Goal: Task Accomplishment & Management: Use online tool/utility

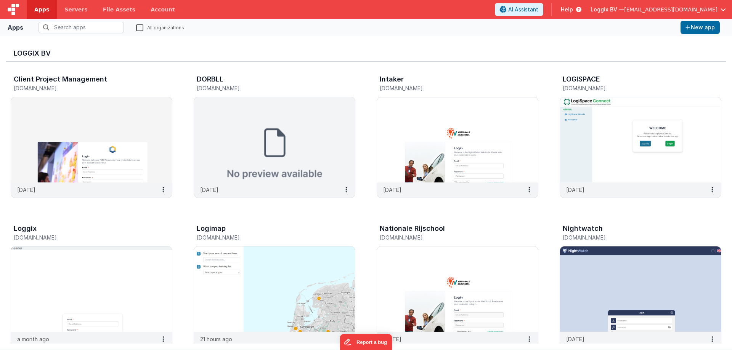
click at [80, 131] on img at bounding box center [91, 139] width 161 height 85
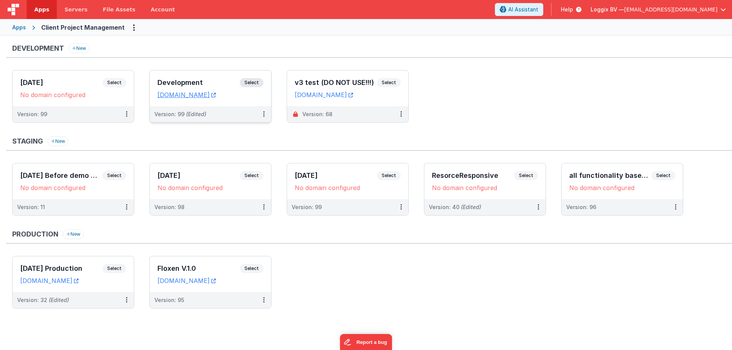
click at [248, 79] on span "Select" at bounding box center [252, 82] width 24 height 9
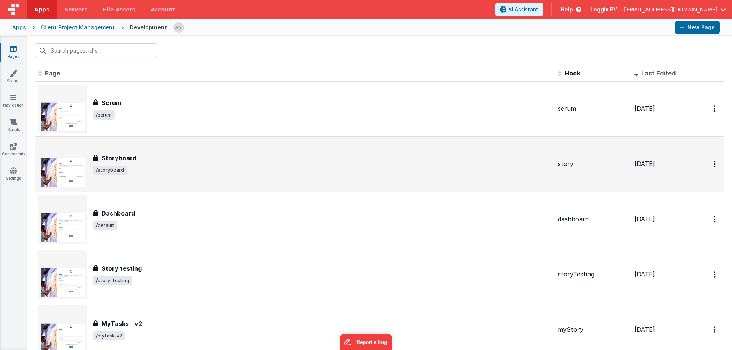
click at [168, 163] on div "Storyboard Storyboard /storyboard" at bounding box center [322, 164] width 458 height 21
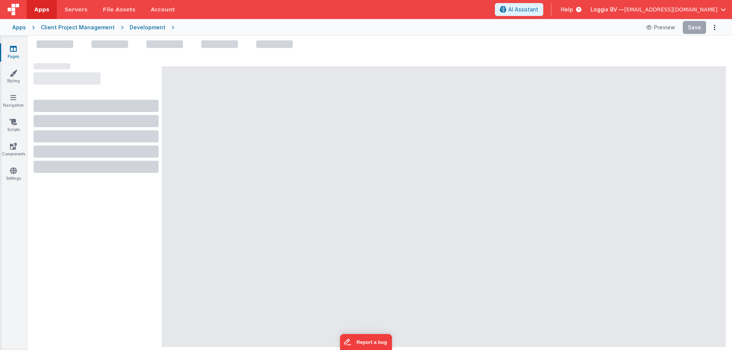
click at [236, 135] on div at bounding box center [444, 206] width 564 height 281
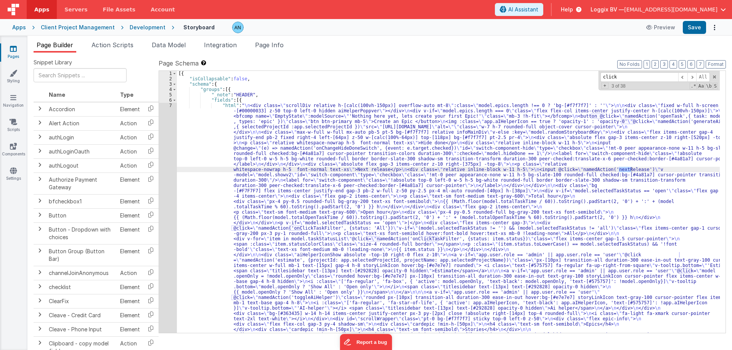
type input "click"
click at [14, 52] on icon at bounding box center [13, 49] width 7 height 8
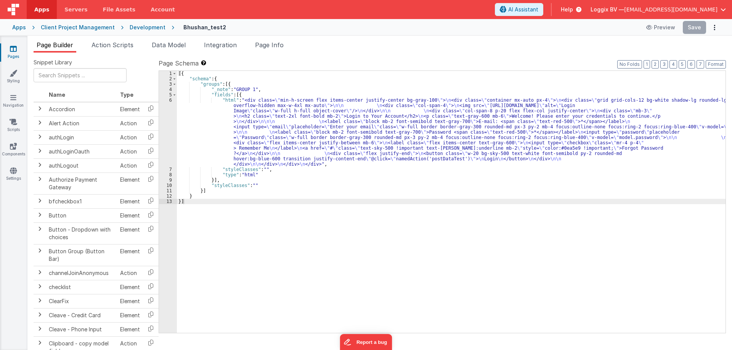
click at [353, 117] on div "[{ "schema" : { "groups" : [{ "_note" : "GROUP 1" , "fields" : [{ "html" : "<di…" at bounding box center [451, 207] width 548 height 273
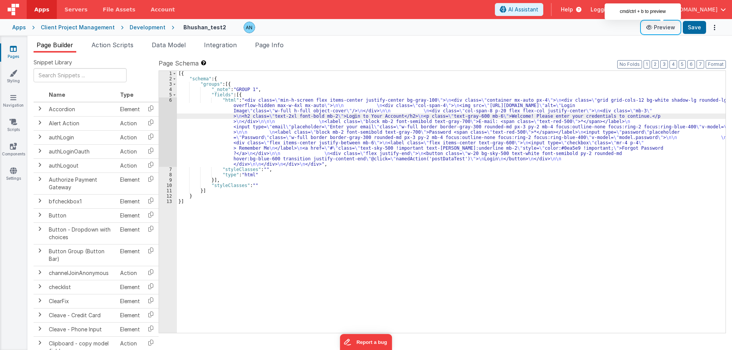
click at [668, 28] on button "Preview" at bounding box center [660, 27] width 38 height 12
click at [173, 98] on div "6" at bounding box center [168, 132] width 18 height 69
click at [170, 99] on div "6" at bounding box center [168, 132] width 18 height 69
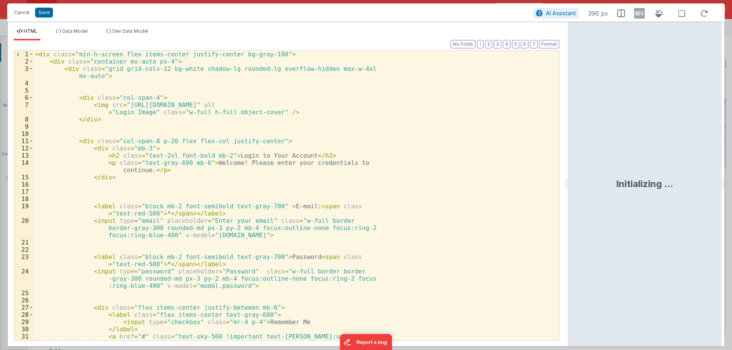
drag, startPoint x: 364, startPoint y: 183, endPoint x: 569, endPoint y: 196, distance: 205.5
click at [569, 196] on html "Cancel Save AI Assistant 396 px HTML Data Model Dev Data Model Format 7 6 5 4 3…" at bounding box center [366, 175] width 732 height 350
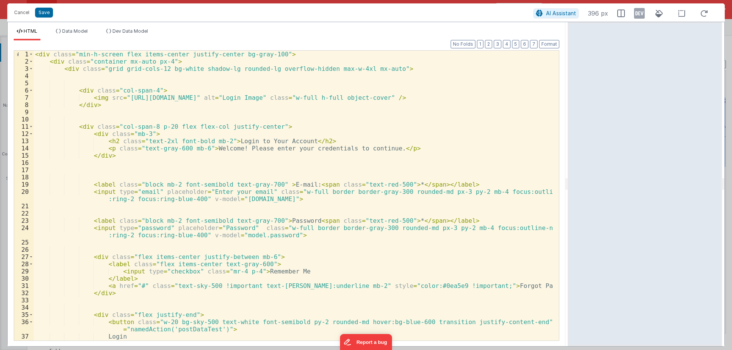
click at [392, 141] on div "< div class = "min-h-screen flex items-center justify-center bg-gray-100" > < d…" at bounding box center [293, 203] width 519 height 304
drag, startPoint x: 296, startPoint y: 186, endPoint x: 274, endPoint y: 185, distance: 22.5
click at [274, 185] on div "< div class = "min-h-screen flex items-center justify-center bg-gray-100" > < d…" at bounding box center [293, 203] width 519 height 304
click at [274, 185] on div "< div class = "min-h-screen flex items-center justify-center bg-gray-100" > < d…" at bounding box center [293, 196] width 519 height 290
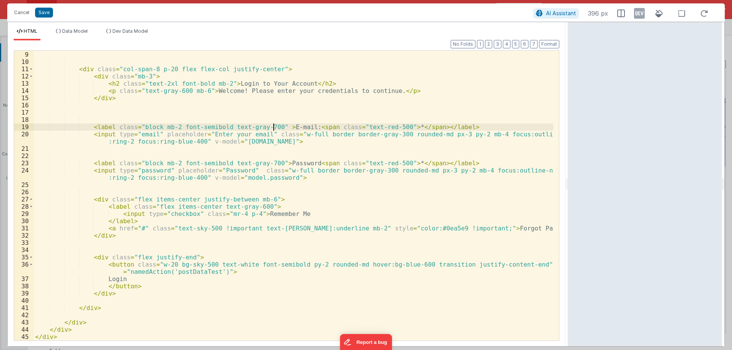
scroll to position [58, 0]
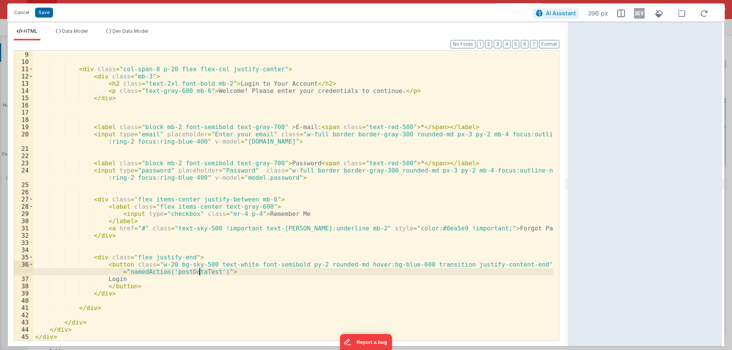
click at [201, 274] on div "</ div > < div class = "col-span-8 p-20 flex flex-col justify-center" > < div c…" at bounding box center [293, 196] width 519 height 304
click at [191, 272] on div "</ div > < div class = "col-span-8 p-20 flex flex-col justify-center" > < div c…" at bounding box center [293, 196] width 519 height 290
click at [191, 272] on div "</ div > < div class = "col-span-8 p-20 flex flex-col justify-center" > < div c…" at bounding box center [293, 196] width 519 height 304
click at [24, 12] on button "Cancel" at bounding box center [21, 12] width 23 height 11
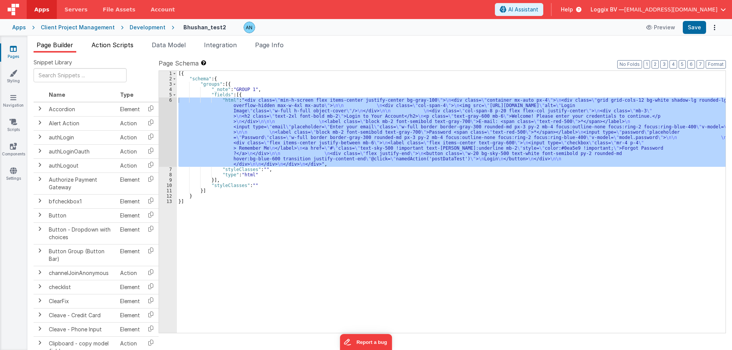
click at [115, 44] on span "Action Scripts" at bounding box center [112, 45] width 42 height 8
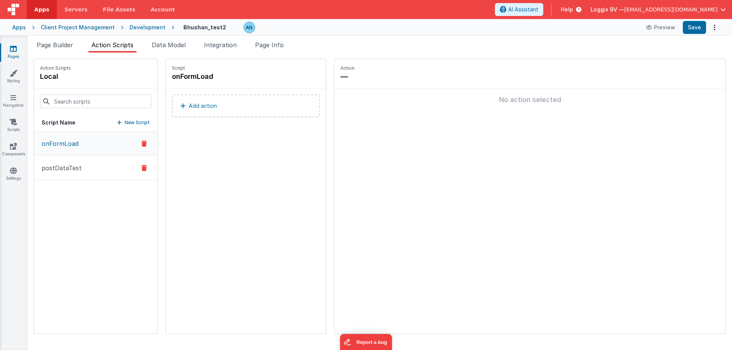
click at [78, 171] on p "postDataTest" at bounding box center [59, 167] width 45 height 9
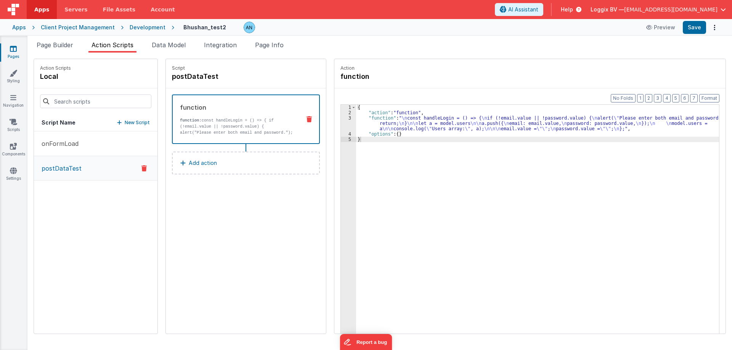
click at [189, 132] on p "function: const handleLogin = () => { if (!email.value || !password.value) { al…" at bounding box center [237, 129] width 115 height 24
click at [341, 111] on div "2" at bounding box center [348, 112] width 15 height 5
click at [342, 120] on div "3" at bounding box center [348, 123] width 15 height 16
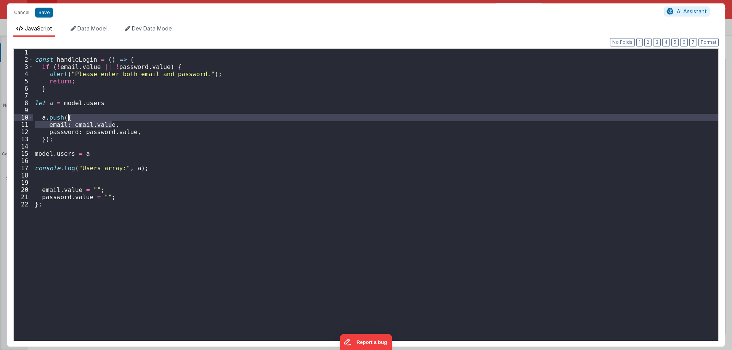
click at [341, 118] on div "const handleLogin = ( ) => { if ( ! email . value || ! password . value ) { ale…" at bounding box center [375, 202] width 685 height 307
click at [135, 121] on div "const handleLogin = ( ) => { if ( ! email . value || ! password . value ) { ale…" at bounding box center [375, 195] width 685 height 292
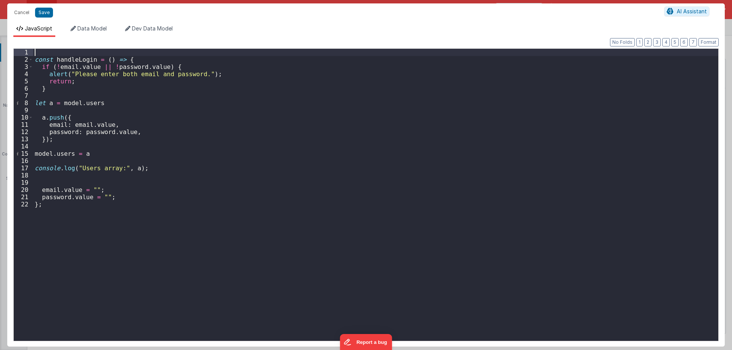
click at [78, 55] on div "const handleLogin = ( ) => { if ( ! email . value || ! password . value ) { ale…" at bounding box center [375, 202] width 685 height 307
click at [146, 55] on div "const handleLogin = ( ) => { if ( ! email . value || ! password . value ) { ale…" at bounding box center [375, 202] width 685 height 307
click at [145, 58] on div "const handleLogin = ( ) => { if ( ! email . value || ! password . value ) { ale…" at bounding box center [375, 202] width 685 height 307
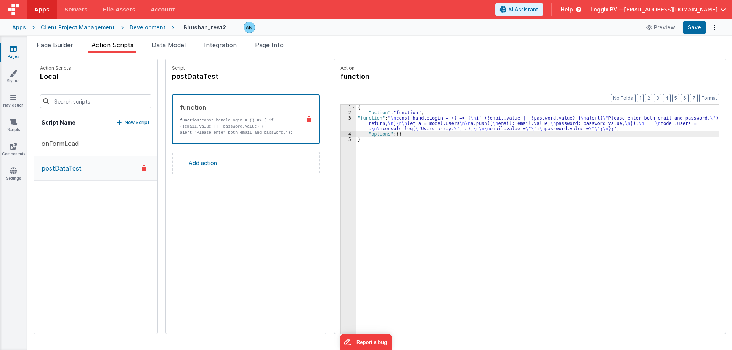
click at [395, 145] on div "{ "action" : "function" , "function" : " \n const handleLogin = () => { \n if (…" at bounding box center [541, 236] width 370 height 263
click at [6, 50] on link "Pages" at bounding box center [13, 52] width 27 height 15
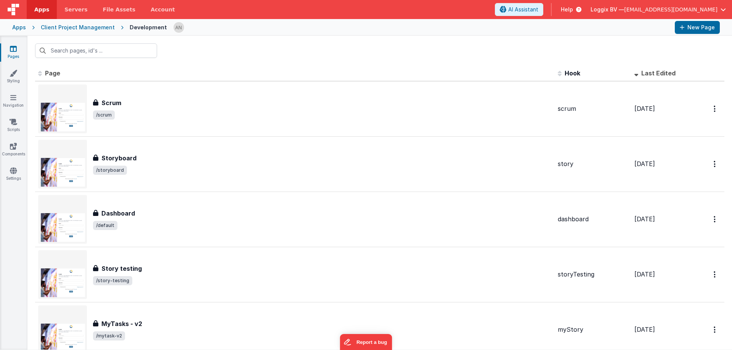
click at [312, 39] on div at bounding box center [379, 51] width 704 height 30
click at [252, 33] on div at bounding box center [420, 27] width 495 height 13
click at [257, 31] on div at bounding box center [420, 27] width 495 height 13
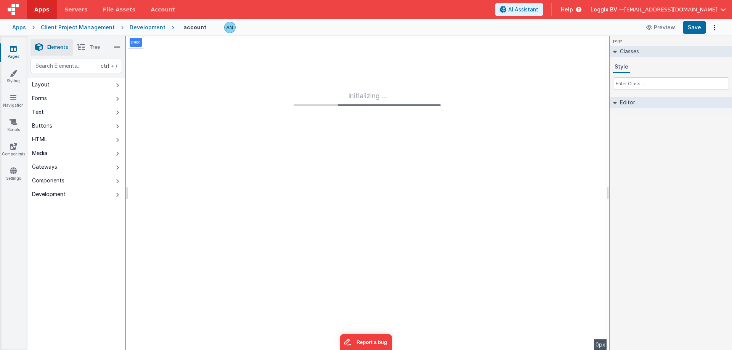
click at [37, 10] on span "Apps" at bounding box center [41, 10] width 15 height 8
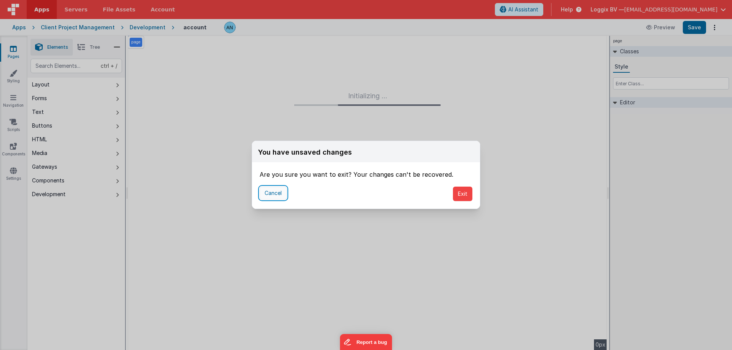
click at [274, 191] on button "Cancel" at bounding box center [273, 193] width 27 height 13
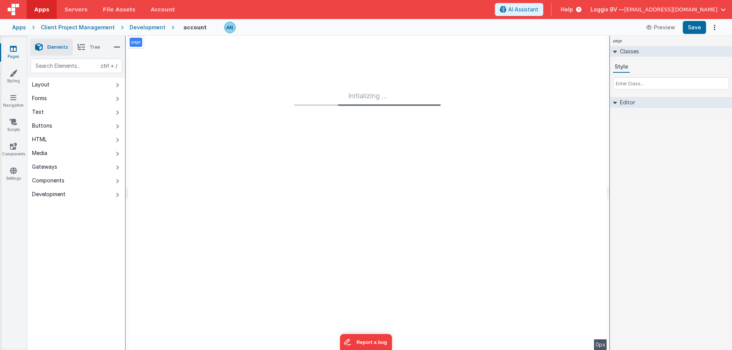
click at [22, 54] on link "Pages" at bounding box center [13, 52] width 27 height 15
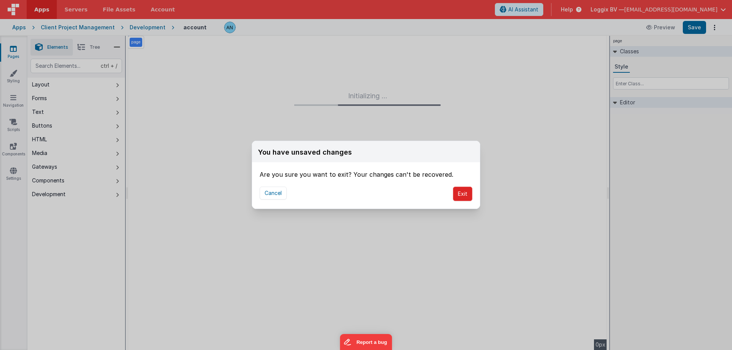
click at [457, 194] on button "Exit" at bounding box center [462, 194] width 19 height 14
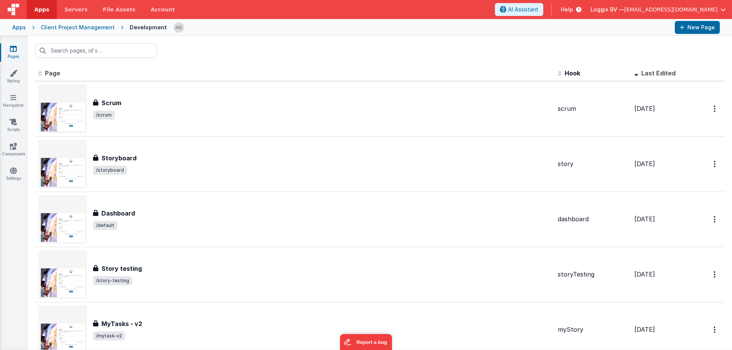
click at [319, 32] on div at bounding box center [420, 27] width 495 height 13
click at [17, 78] on link "Styling" at bounding box center [13, 76] width 27 height 15
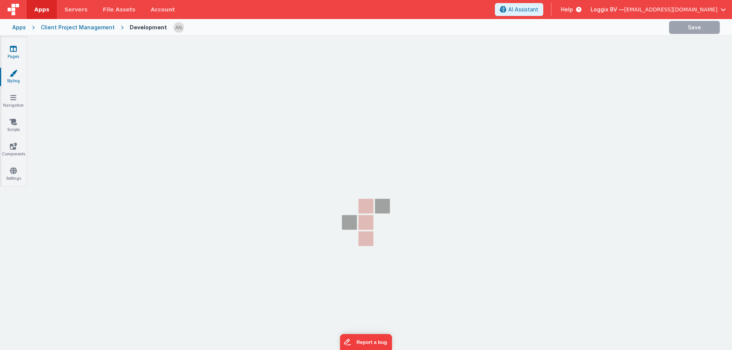
click at [14, 51] on icon at bounding box center [13, 49] width 7 height 8
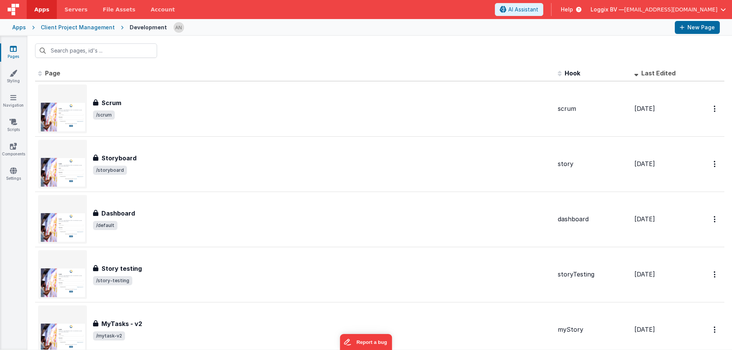
click at [198, 25] on div at bounding box center [420, 27] width 495 height 13
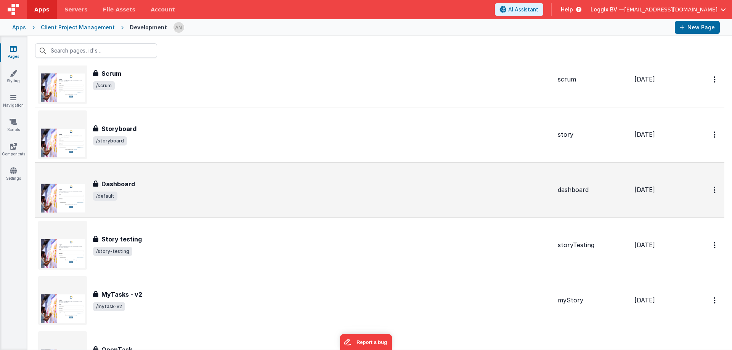
scroll to position [38, 0]
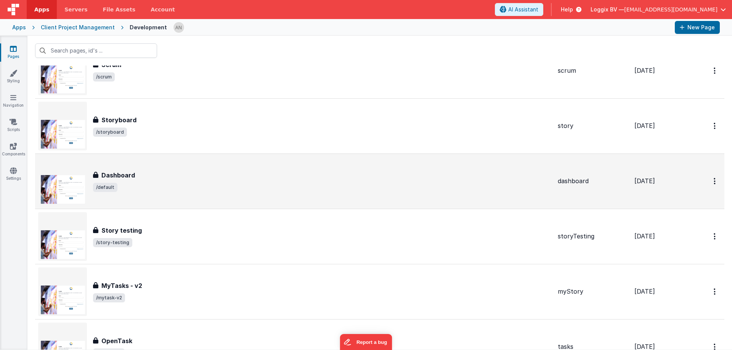
click at [149, 180] on div "Dashboard Dashboard /default" at bounding box center [322, 181] width 458 height 21
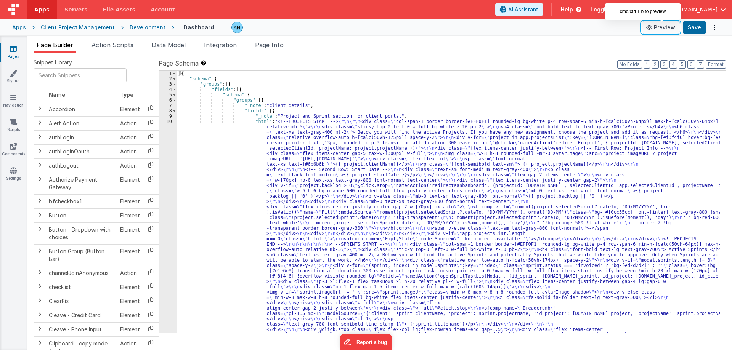
click at [666, 28] on button "Preview" at bounding box center [660, 27] width 38 height 12
